Goal: Information Seeking & Learning: Find specific page/section

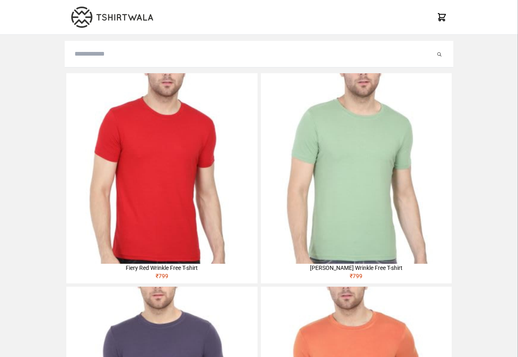
click at [86, 55] on input "search" at bounding box center [255, 54] width 361 height 10
paste input "********"
type input "********"
click at [427, 49] on button "submit" at bounding box center [431, 54] width 8 height 10
